Goal: Task Accomplishment & Management: Use online tool/utility

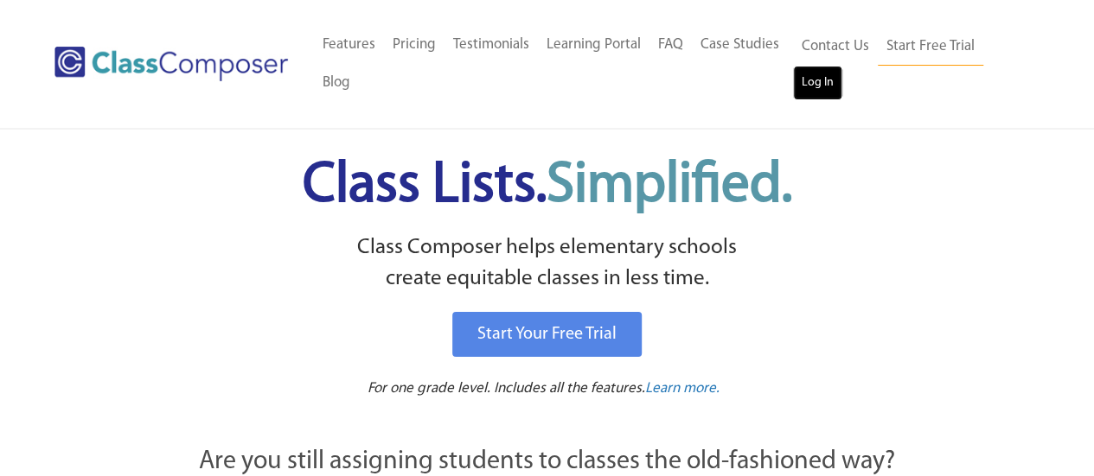
click at [816, 79] on link "Log In" at bounding box center [817, 83] width 49 height 35
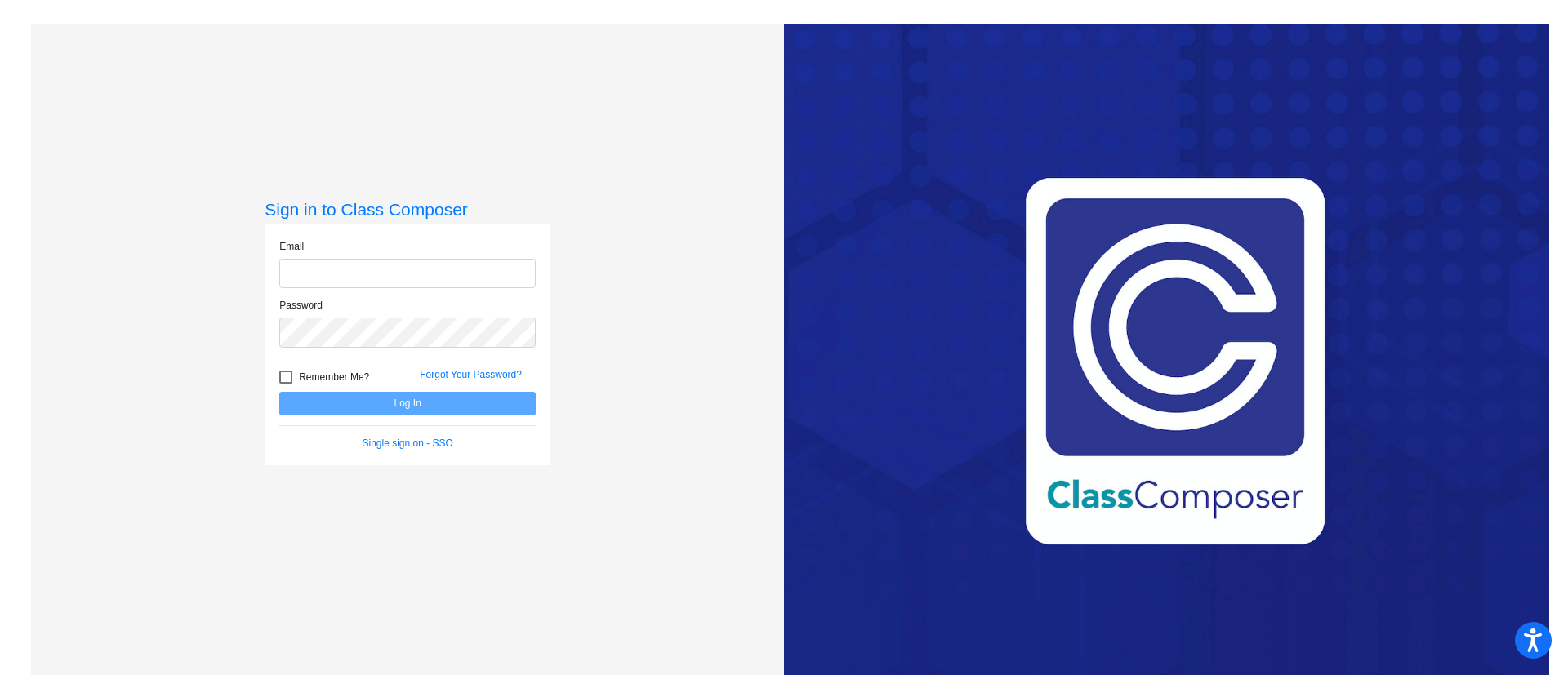
click at [457, 274] on input "email" at bounding box center [407, 274] width 256 height 30
type input "[PERSON_NAME][EMAIL_ADDRESS][PERSON_NAME][DOMAIN_NAME]"
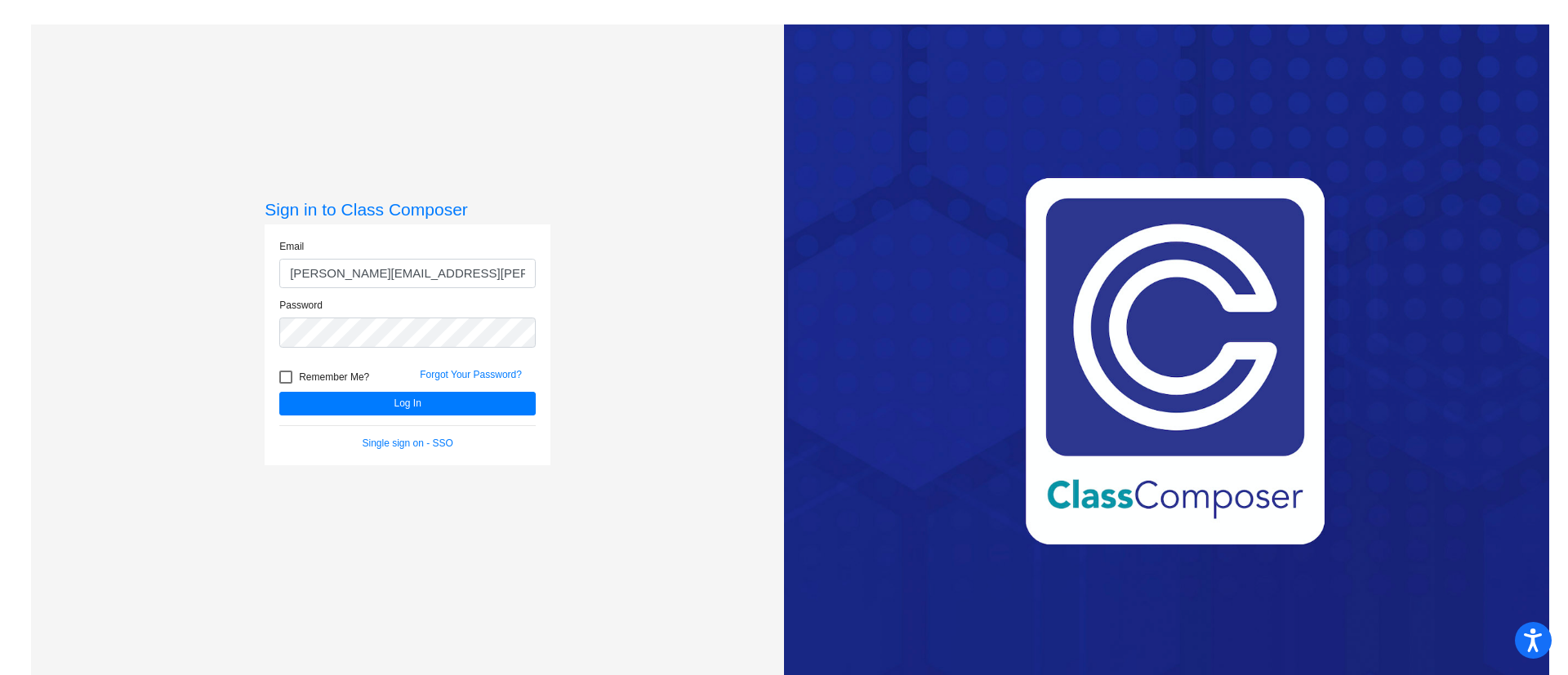
click at [280, 392] on button "Log In" at bounding box center [407, 403] width 256 height 24
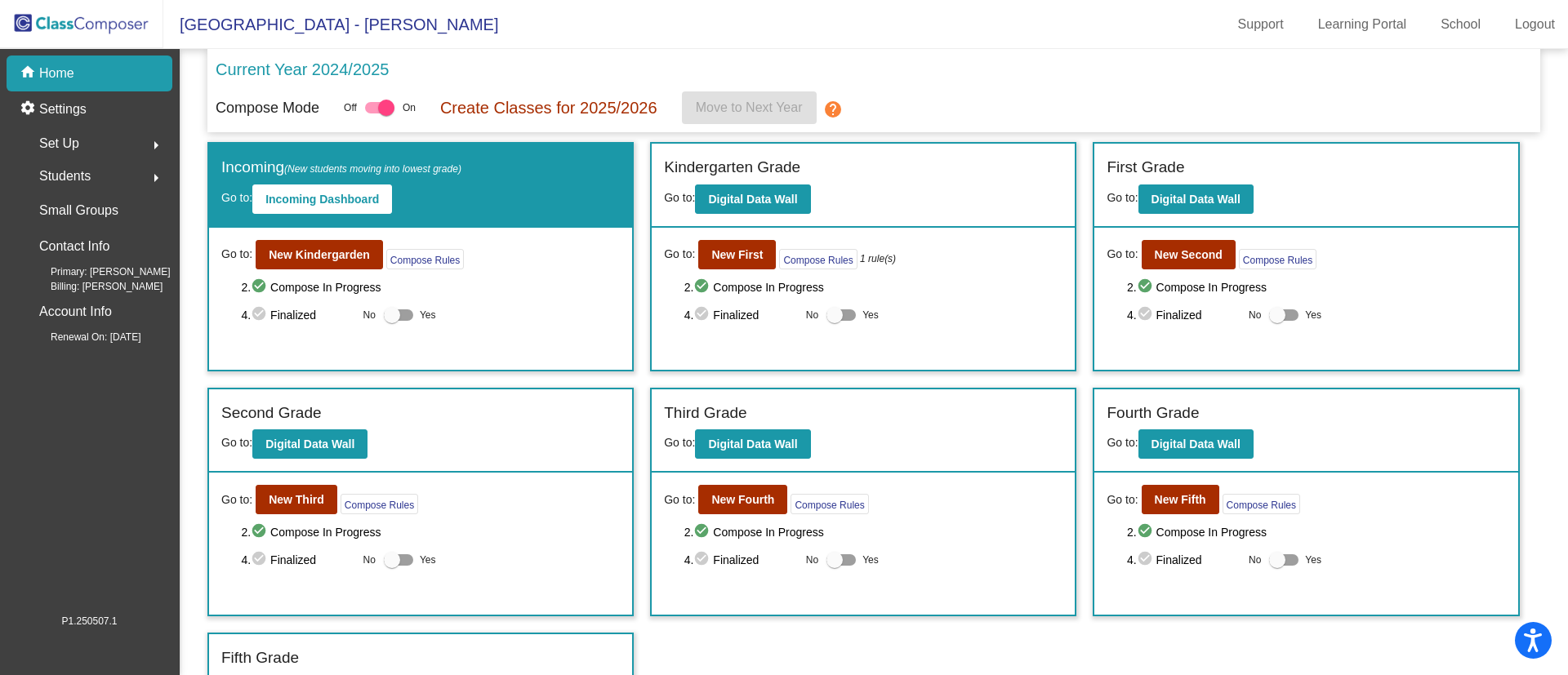
scroll to position [45, 0]
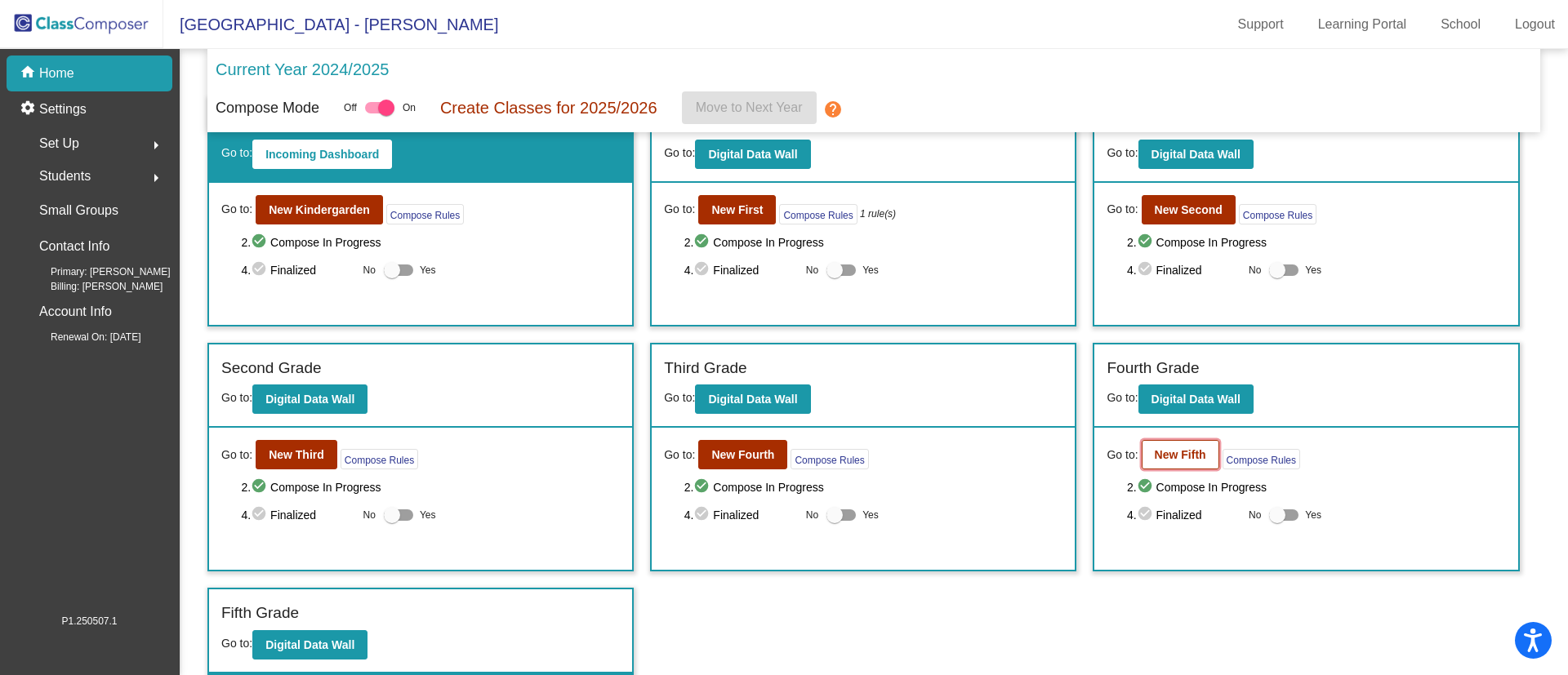
click at [1182, 448] on b "New Fifth" at bounding box center [1181, 455] width 51 height 13
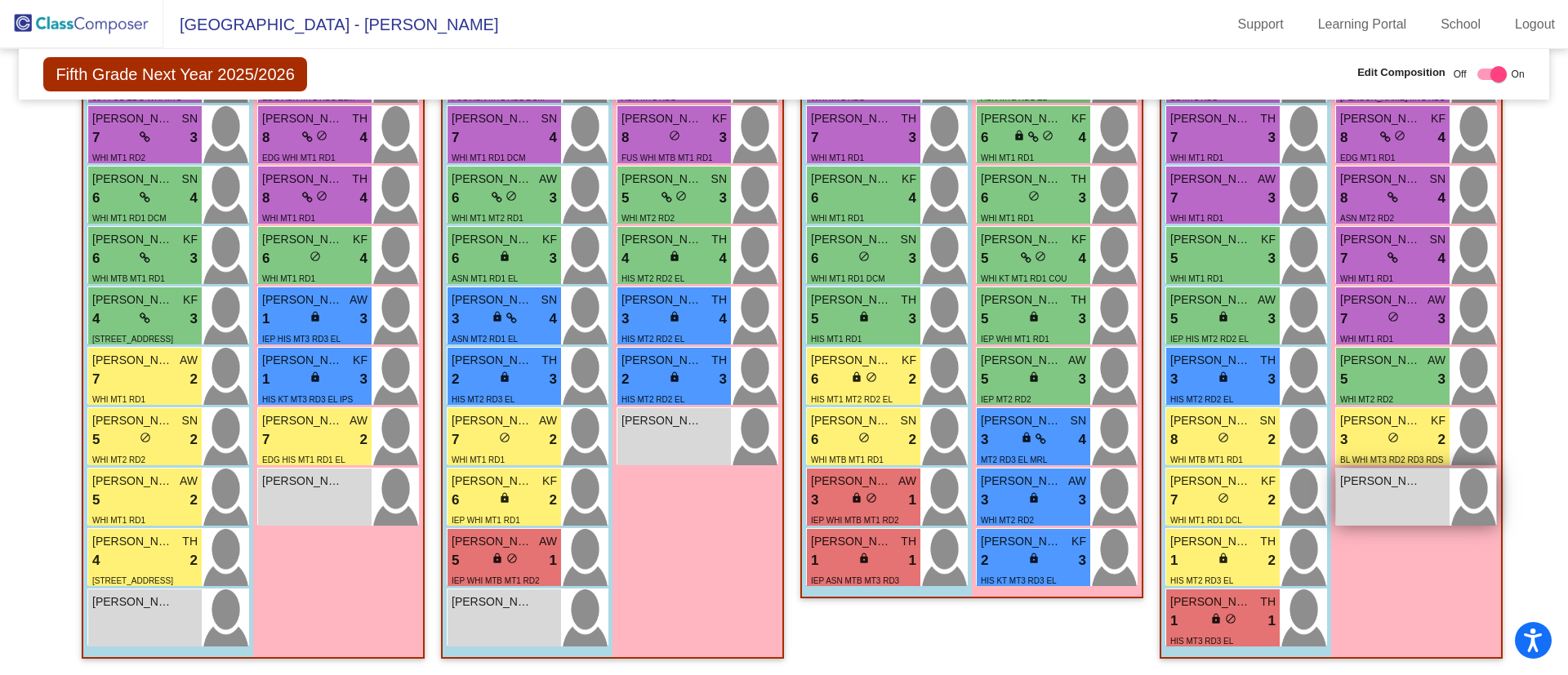
scroll to position [274, 0]
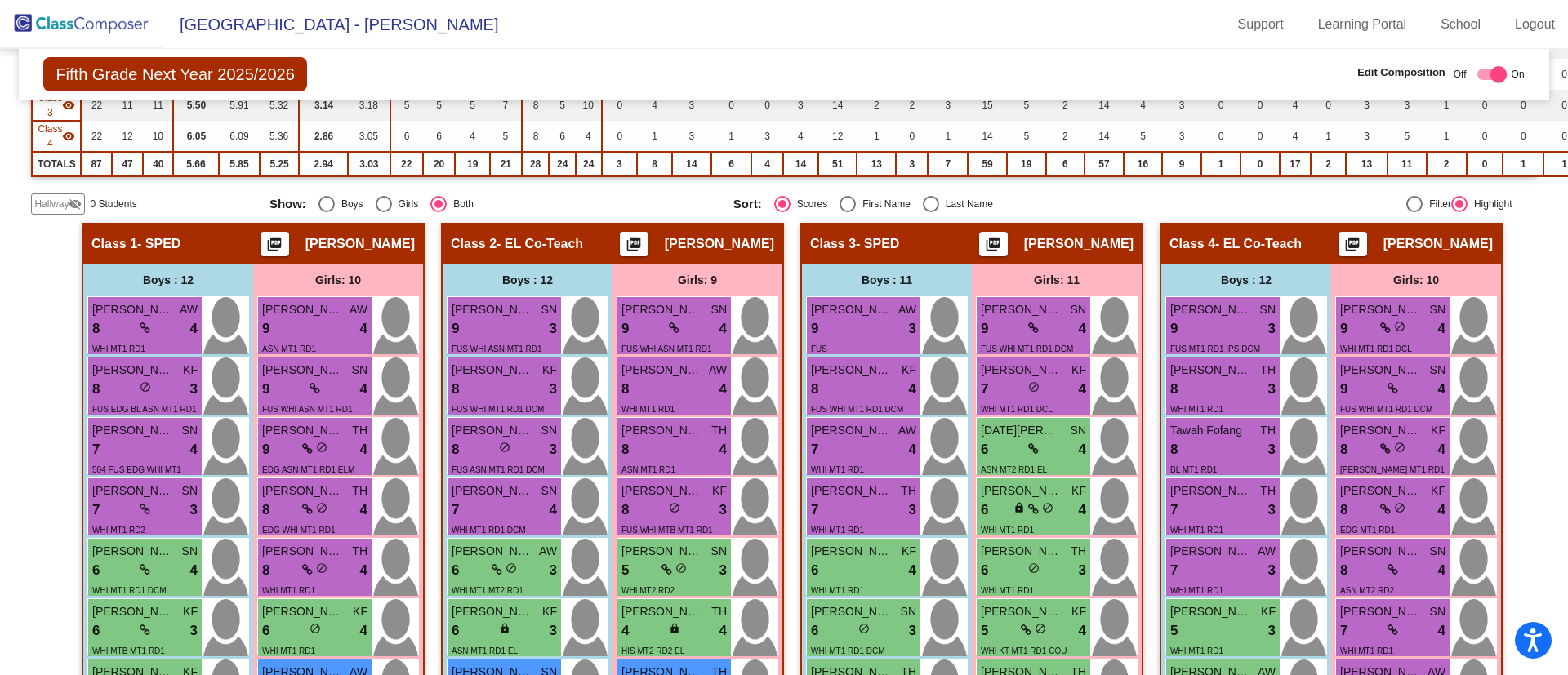
click at [1420, 473] on span "[PERSON_NAME] MT1 RD1 DCM DCL" at bounding box center [1392, 479] width 105 height 26
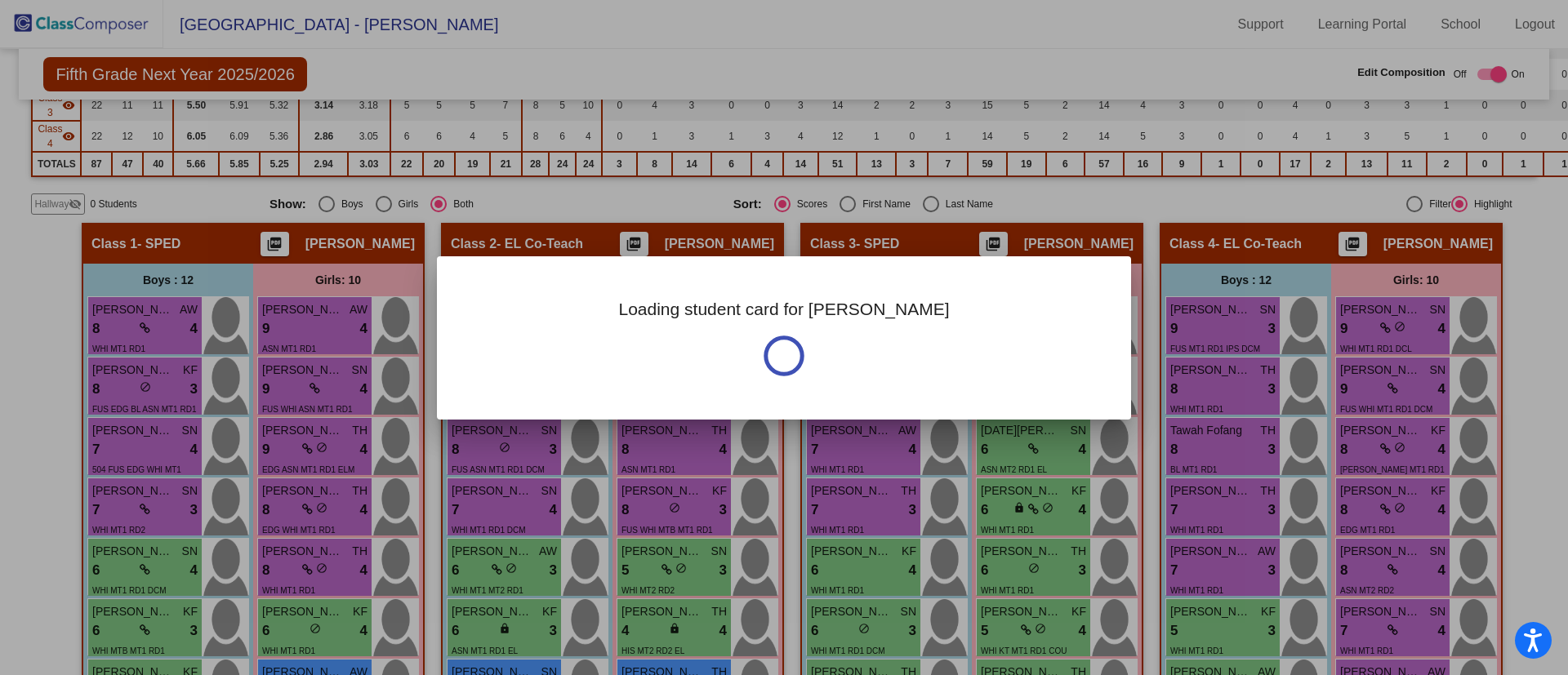
click at [1420, 473] on div at bounding box center [784, 337] width 1568 height 675
